Goal: Find contact information: Find contact information

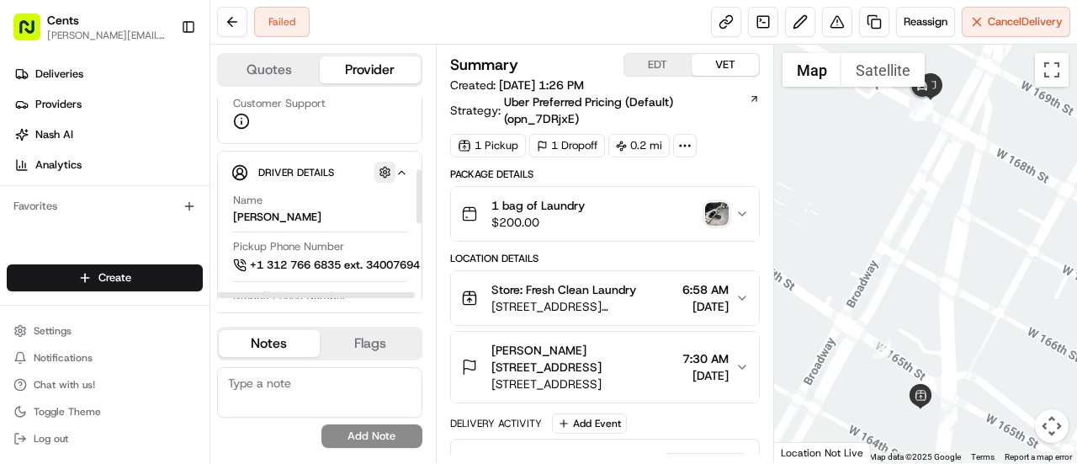
scroll to position [297, 0]
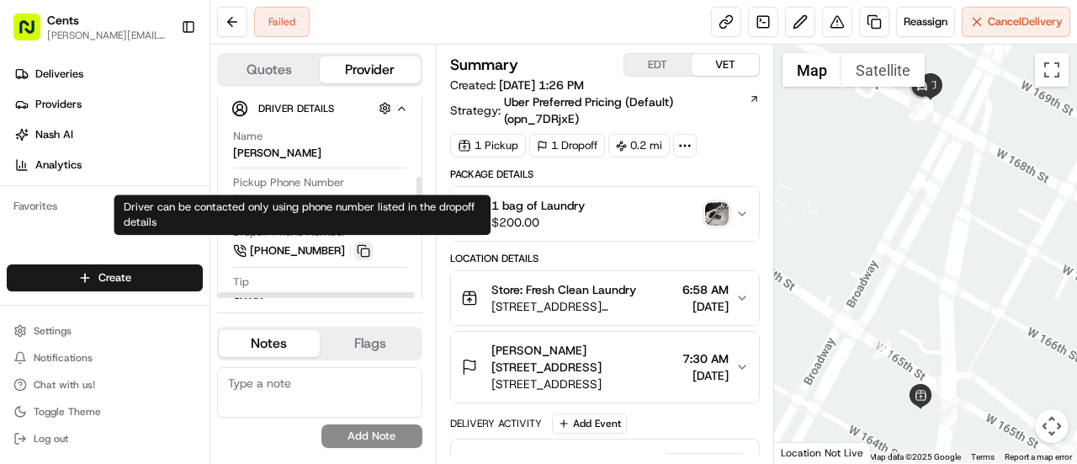
click at [368, 245] on button at bounding box center [363, 251] width 19 height 19
click at [361, 249] on button at bounding box center [363, 251] width 19 height 19
click at [319, 247] on span "[PHONE_NUMBER]" at bounding box center [297, 250] width 95 height 15
click at [375, 148] on div "Name [PERSON_NAME]" at bounding box center [319, 145] width 173 height 32
click at [322, 245] on span "[PHONE_NUMBER]" at bounding box center [297, 250] width 95 height 15
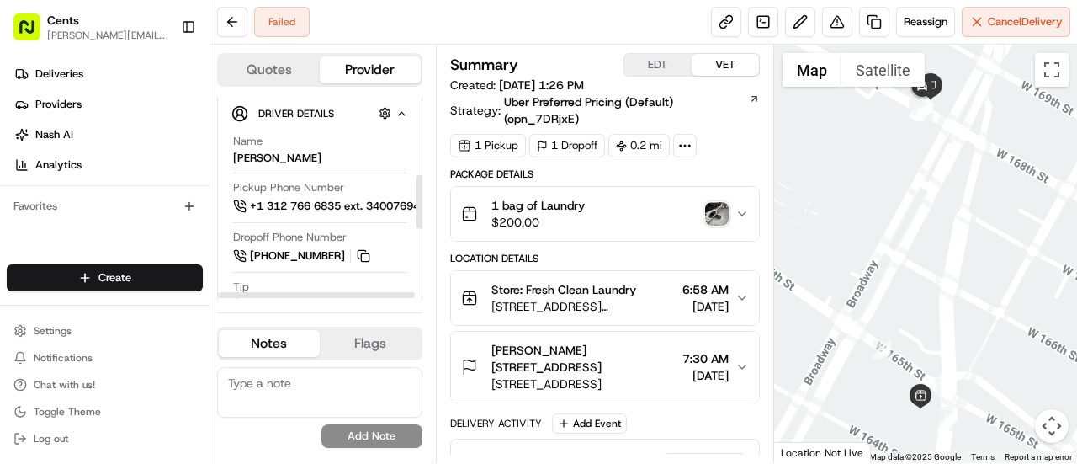
scroll to position [289, 0]
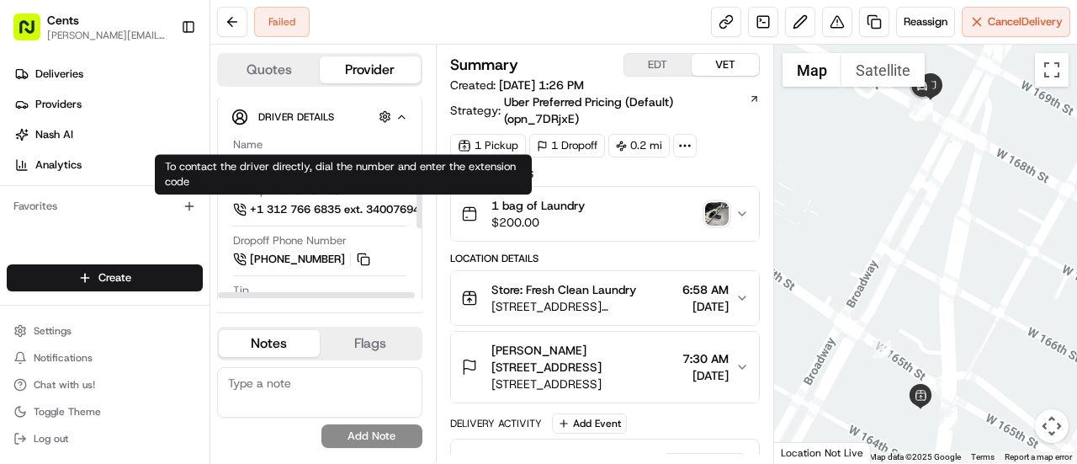
click at [250, 206] on span "+1 312 766 6835 ext. 34007694" at bounding box center [335, 209] width 170 height 15
click at [283, 207] on span "+1 312 766 6835 ext. 34007694" at bounding box center [335, 209] width 170 height 15
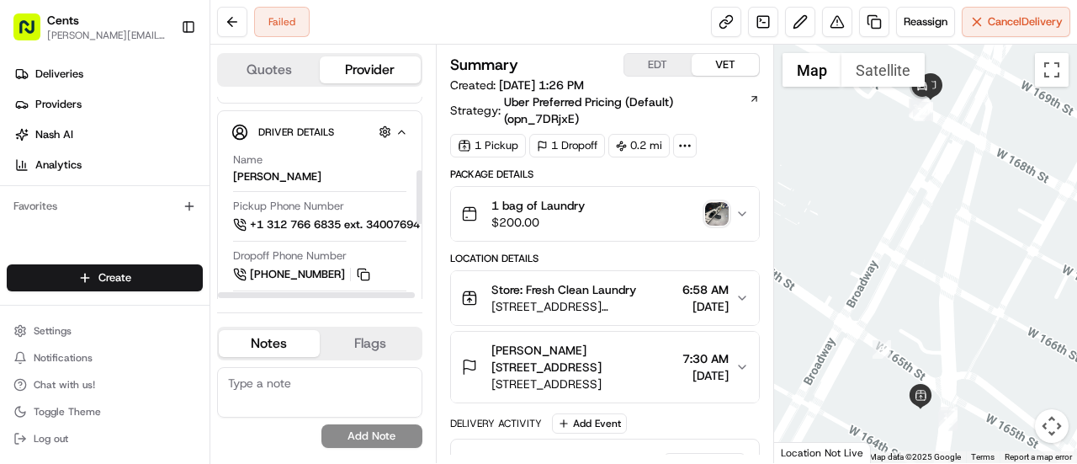
scroll to position [279, 0]
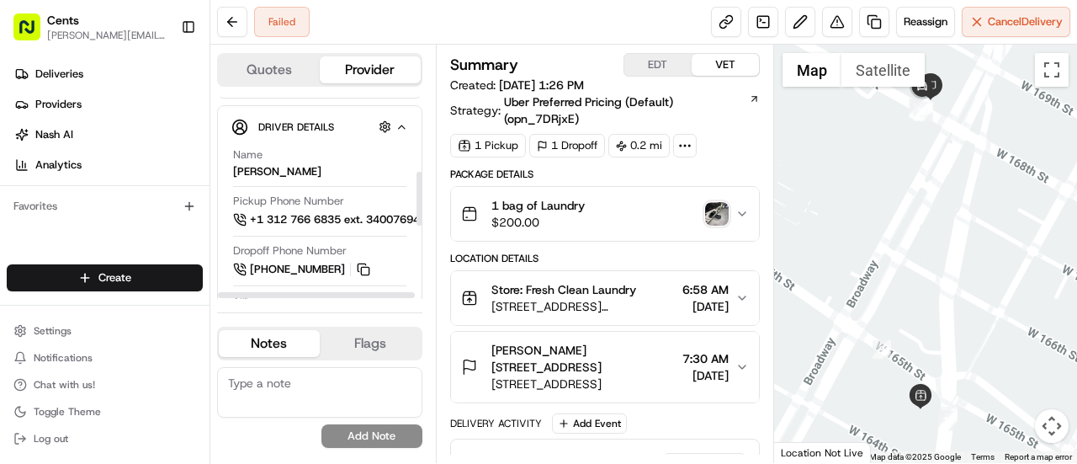
click at [395, 215] on span "+1 312 766 6835 ext. 34007694" at bounding box center [335, 219] width 170 height 15
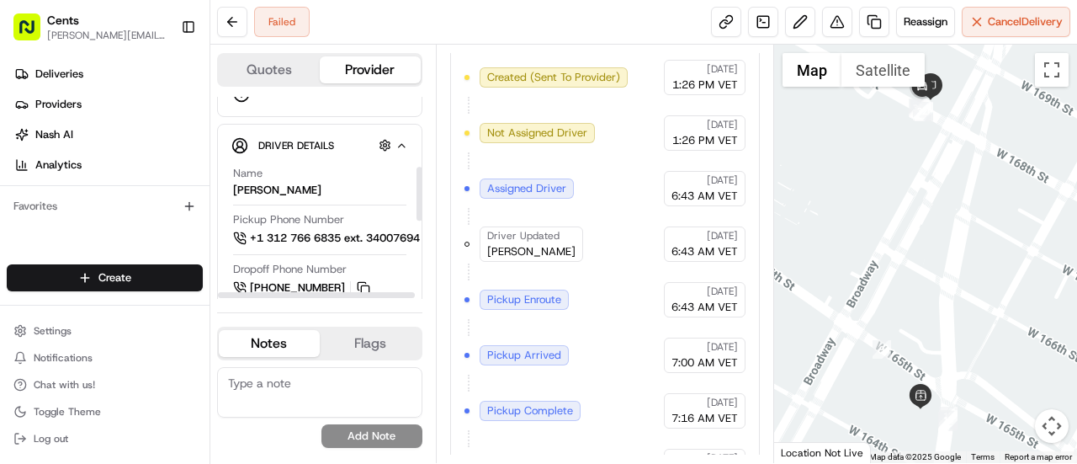
scroll to position [261, 0]
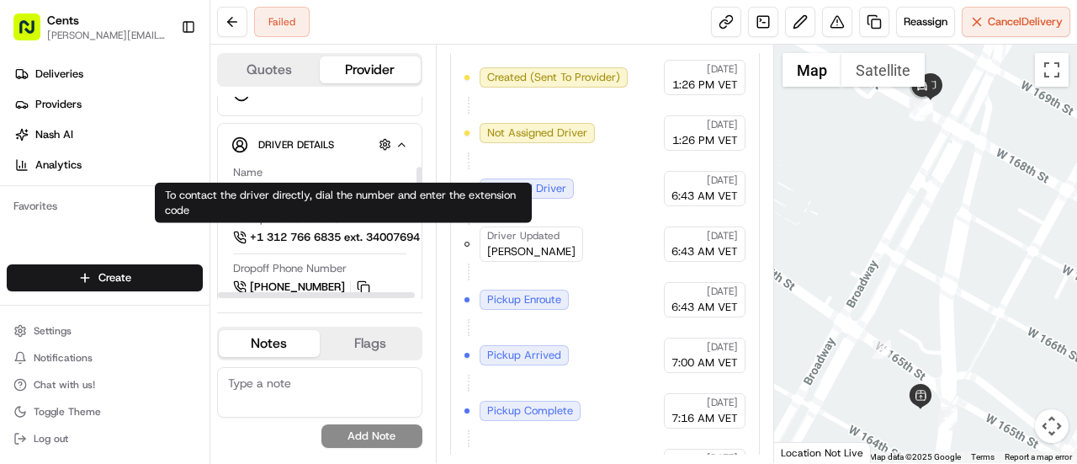
click at [268, 233] on span "+1 312 766 6835 ext. 34007694" at bounding box center [335, 237] width 170 height 15
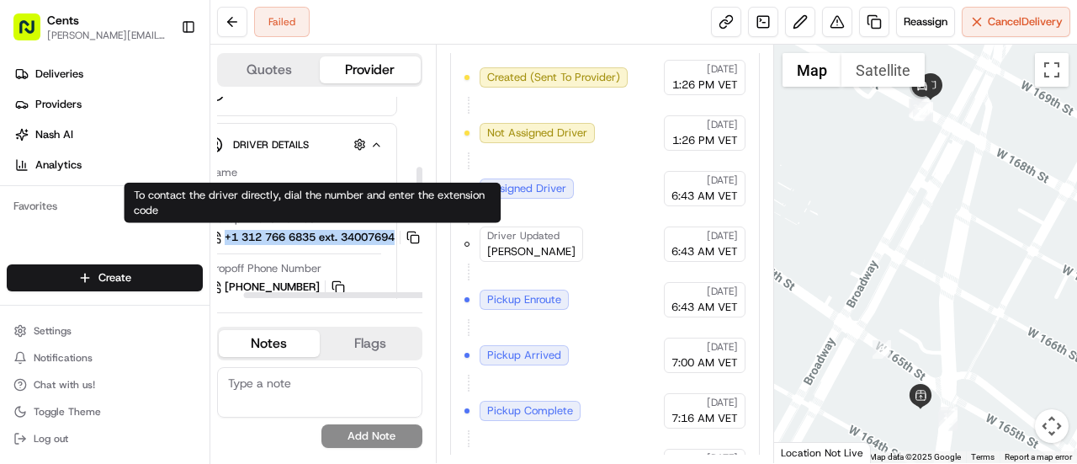
drag, startPoint x: 225, startPoint y: 230, endPoint x: 394, endPoint y: 237, distance: 169.3
click at [394, 237] on div "Driver Details Hidden ( 5 ) Name [PERSON_NAME] Pickup Phone Number +1 312 766 6…" at bounding box center [294, 355] width 205 height 465
copy span "+1 312 766 6835 ext. 34007694"
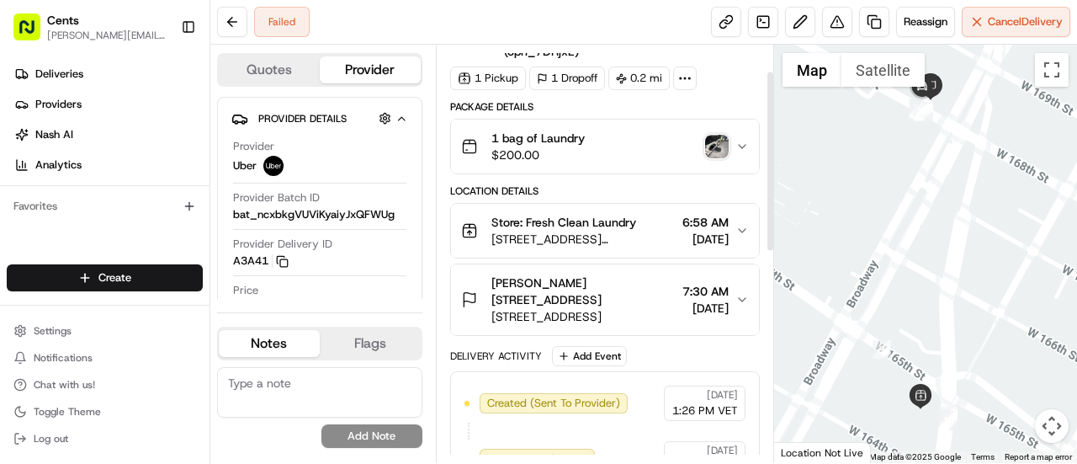
scroll to position [72, 0]
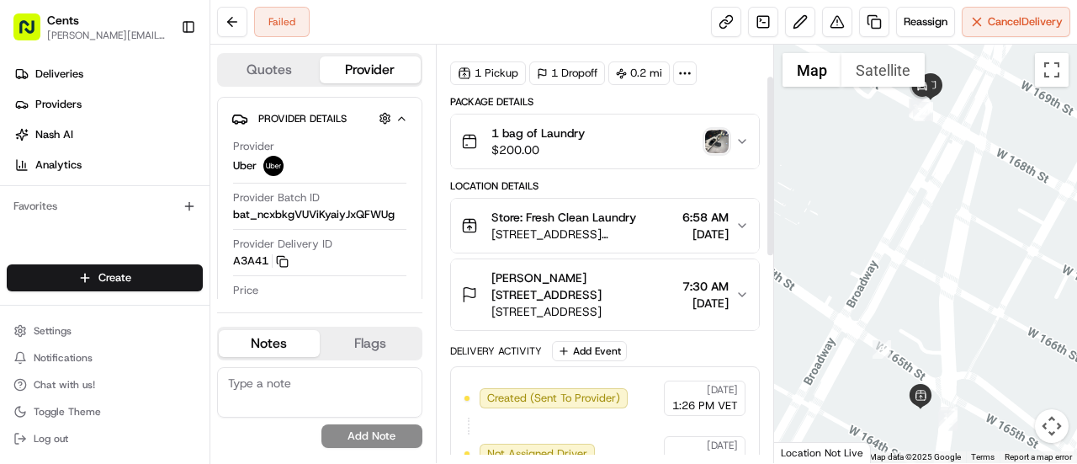
click at [551, 231] on span "[STREET_ADDRESS][PERSON_NAME][US_STATE][US_STATE]" at bounding box center [583, 234] width 184 height 17
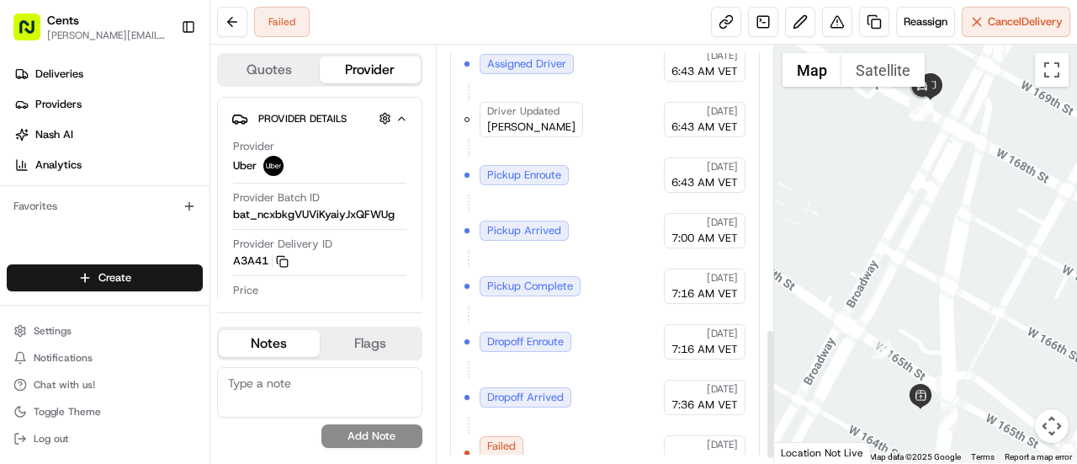
scroll to position [917, 0]
